Goal: Information Seeking & Learning: Learn about a topic

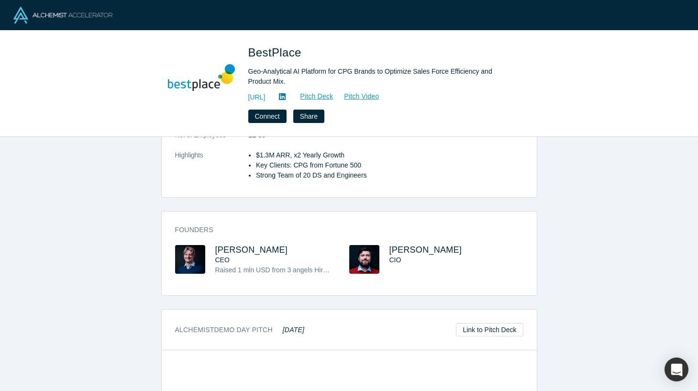
scroll to position [188, 0]
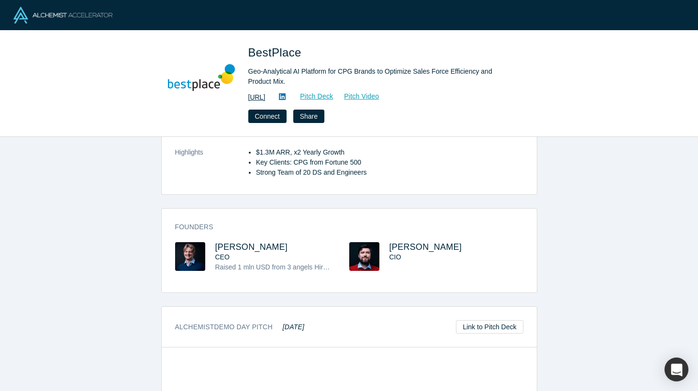
click at [266, 95] on link "[URL]" at bounding box center [256, 97] width 17 height 10
click at [286, 97] on icon at bounding box center [282, 97] width 7 height 8
click at [189, 254] on img at bounding box center [190, 256] width 30 height 29
click at [228, 247] on span "Alexander Kiryanov" at bounding box center [251, 247] width 73 height 10
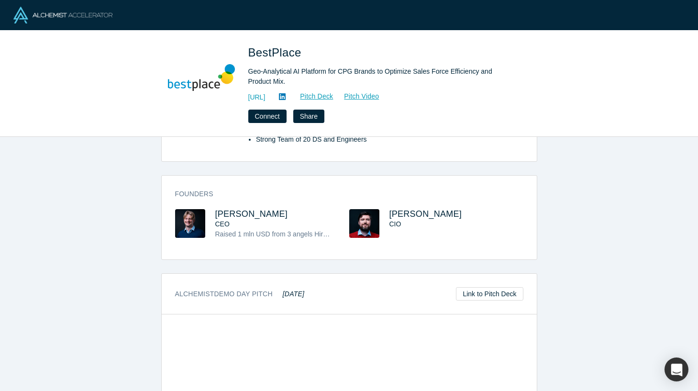
scroll to position [209, 0]
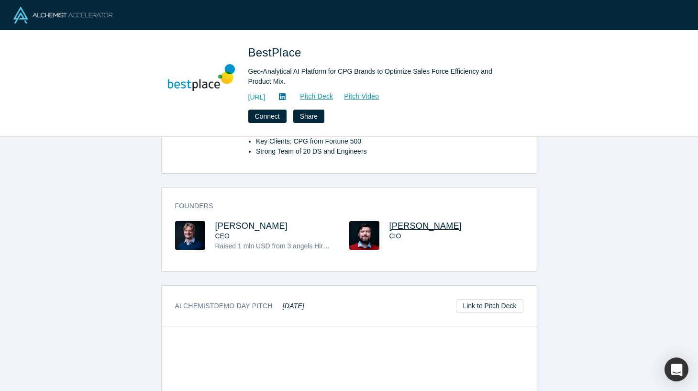
click at [423, 227] on span "Pavel Burangulov" at bounding box center [426, 226] width 73 height 10
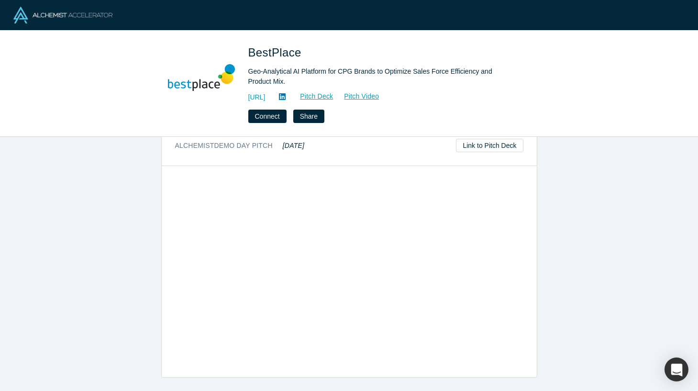
click at [198, 83] on img at bounding box center [201, 77] width 67 height 67
click at [30, 10] on img at bounding box center [62, 15] width 99 height 17
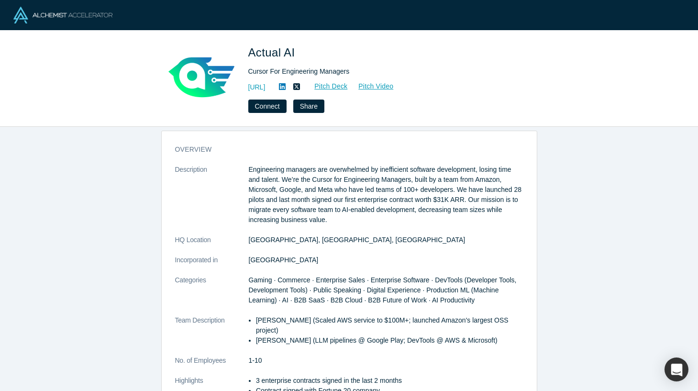
scroll to position [13, 0]
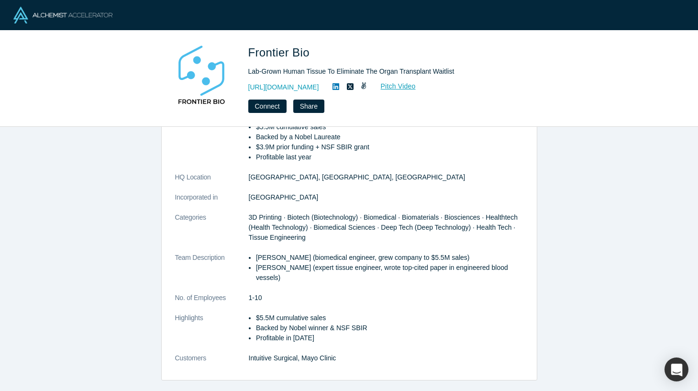
scroll to position [103, 0]
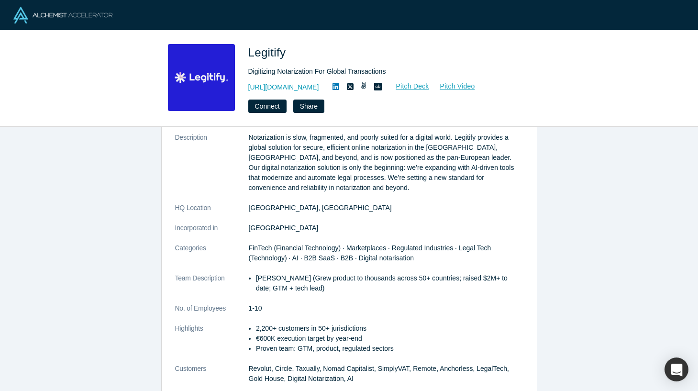
scroll to position [45, 0]
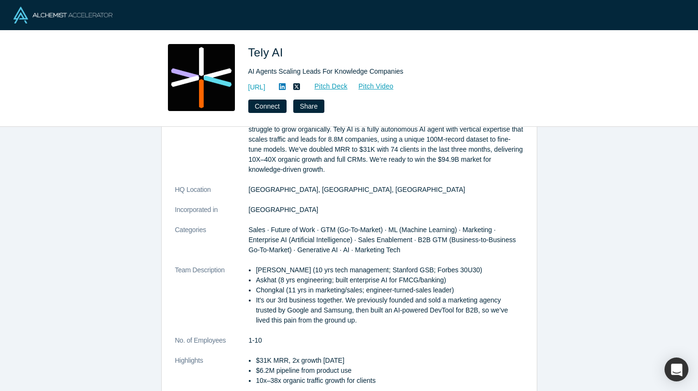
scroll to position [108, 0]
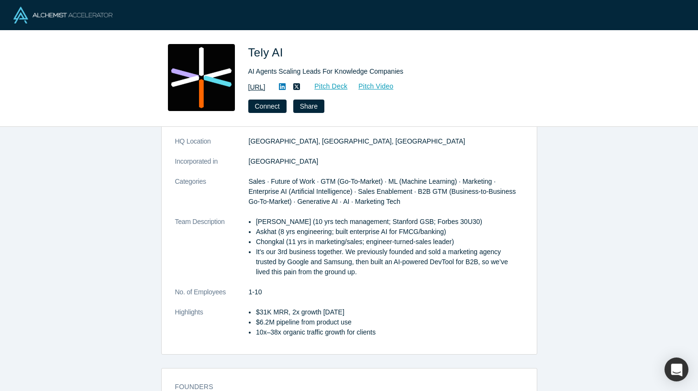
click at [266, 85] on link "[URL]" at bounding box center [256, 87] width 17 height 10
click at [348, 83] on link "Pitch Deck" at bounding box center [326, 86] width 44 height 11
click at [286, 84] on icon at bounding box center [282, 86] width 7 height 7
